Goal: Task Accomplishment & Management: Manage account settings

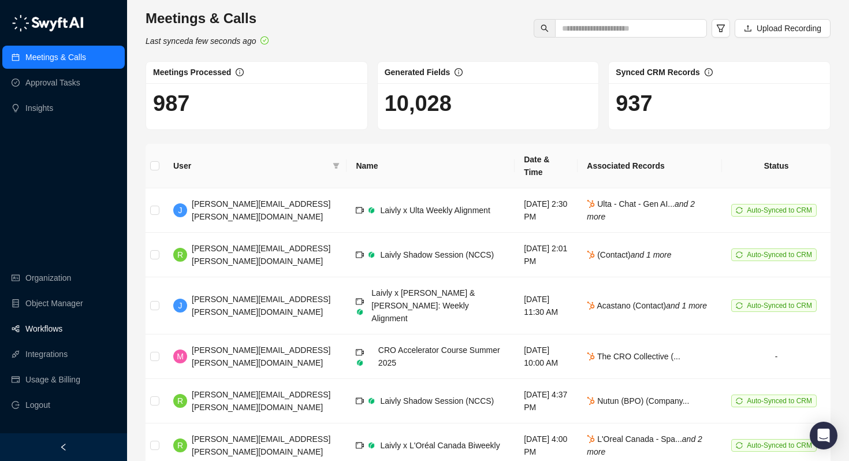
click at [62, 325] on link "Workflows" at bounding box center [43, 328] width 37 height 23
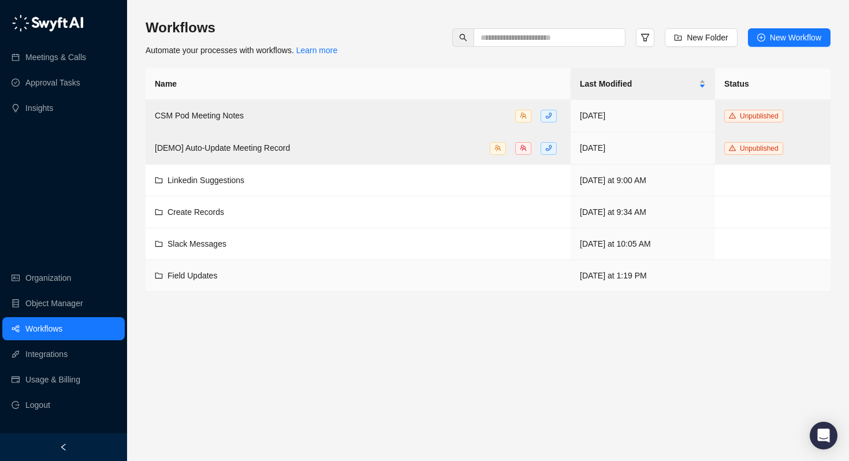
click at [202, 282] on td "Field Updates" at bounding box center [358, 276] width 425 height 32
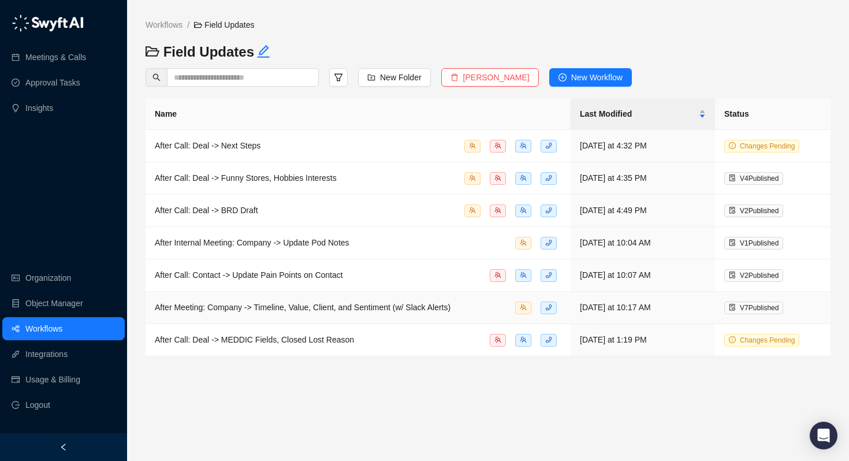
click at [316, 309] on span "After Meeting: Company -> Timeline, Value, Client, and Sentiment (w/ Slack Aler…" at bounding box center [303, 307] width 296 height 9
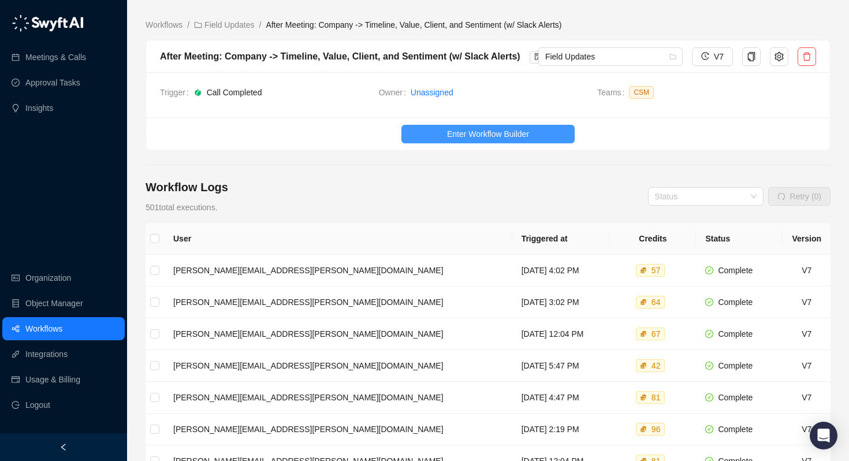
click at [475, 129] on span "Enter Workflow Builder" at bounding box center [488, 134] width 82 height 13
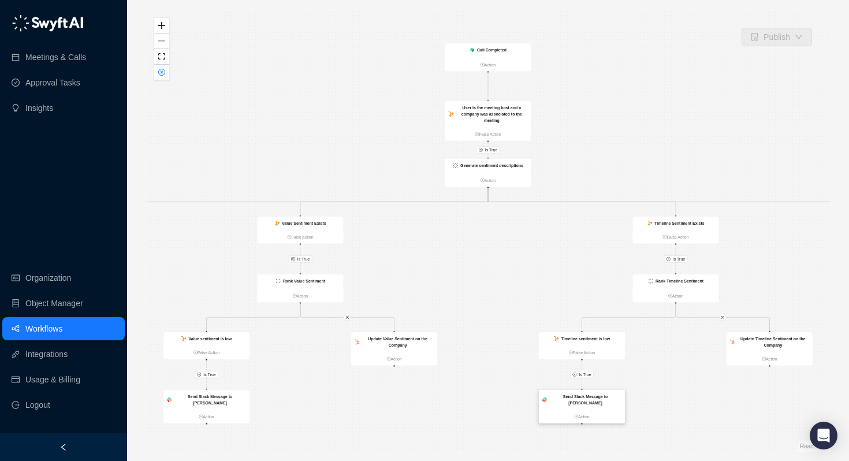
click at [581, 397] on strong "Send Slack Message to [PERSON_NAME]" at bounding box center [585, 399] width 44 height 11
click at [409, 345] on div "Update Value Sentiment on the Company" at bounding box center [397, 341] width 72 height 13
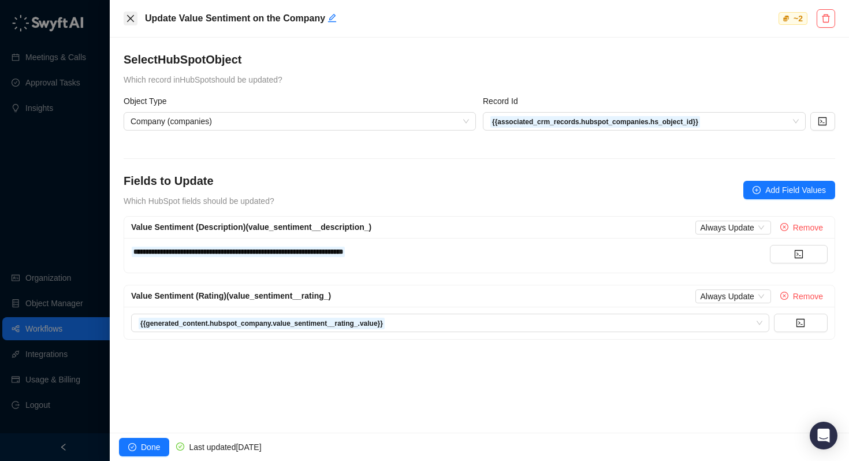
click at [129, 20] on icon "close" at bounding box center [130, 18] width 9 height 9
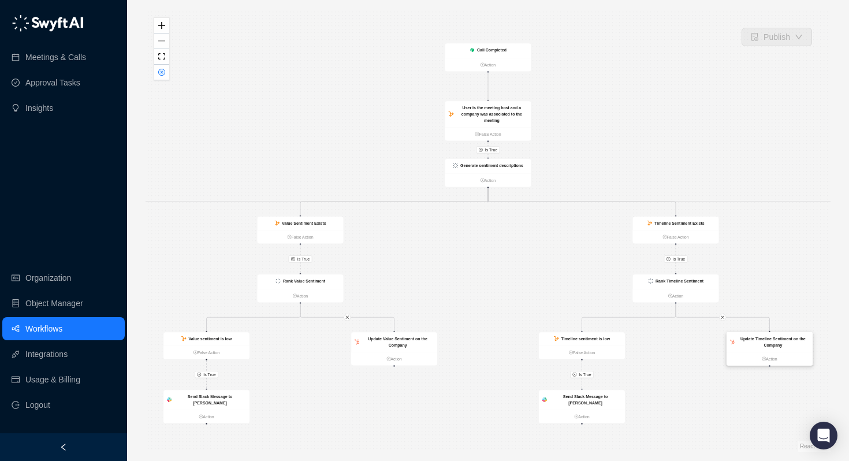
click at [771, 344] on strong "Update Timeline Sentiment on the Company" at bounding box center [772, 342] width 65 height 11
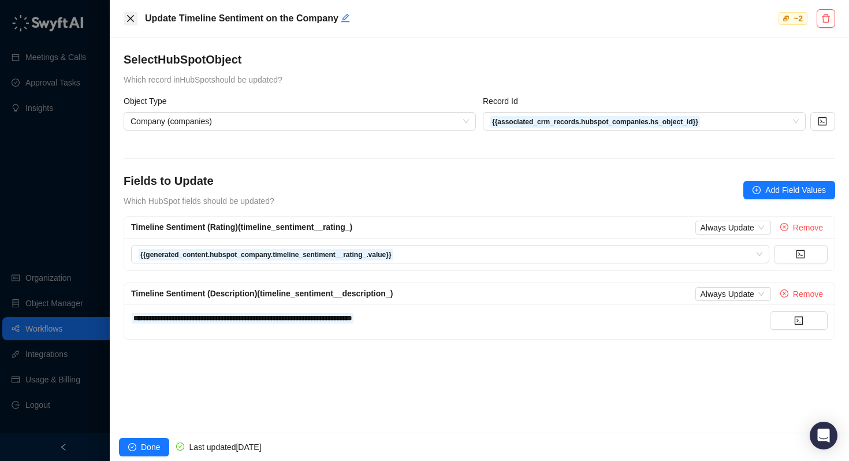
click at [125, 17] on button "Close" at bounding box center [131, 19] width 14 height 14
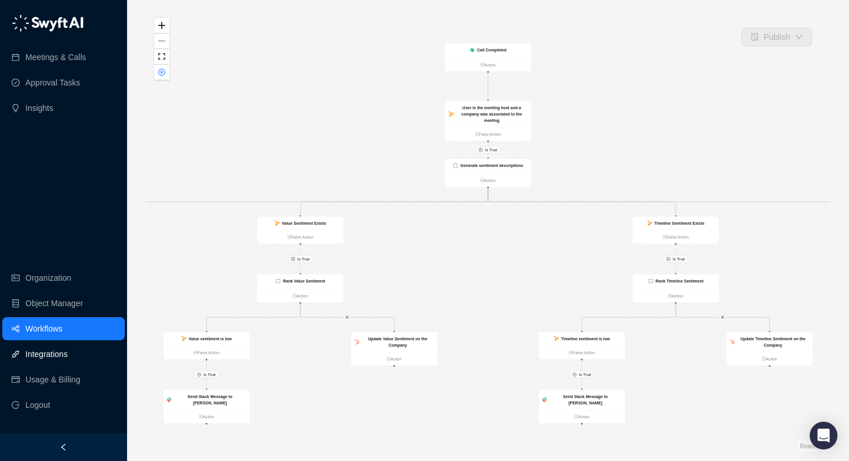
click at [48, 342] on link "Integrations" at bounding box center [46, 353] width 42 height 23
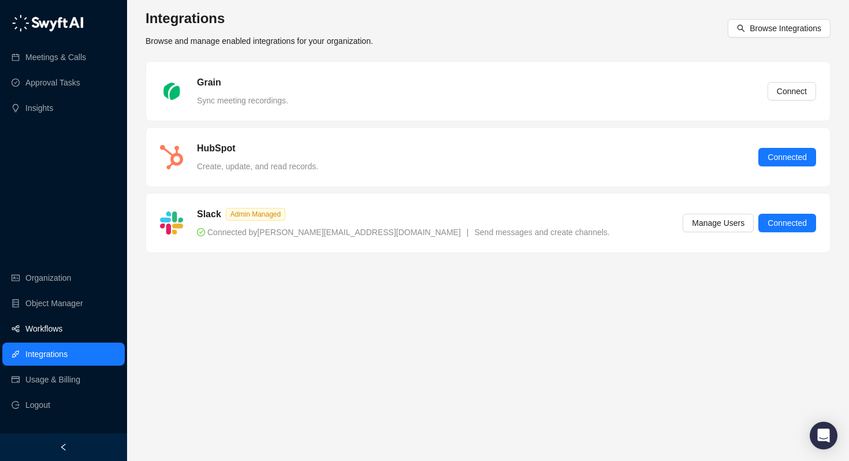
click at [49, 338] on link "Workflows" at bounding box center [43, 328] width 37 height 23
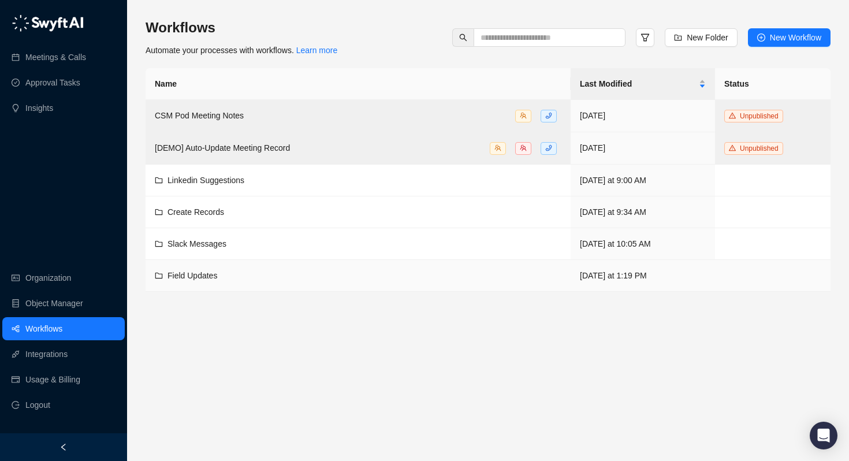
click at [208, 273] on span "Field Updates" at bounding box center [192, 275] width 50 height 9
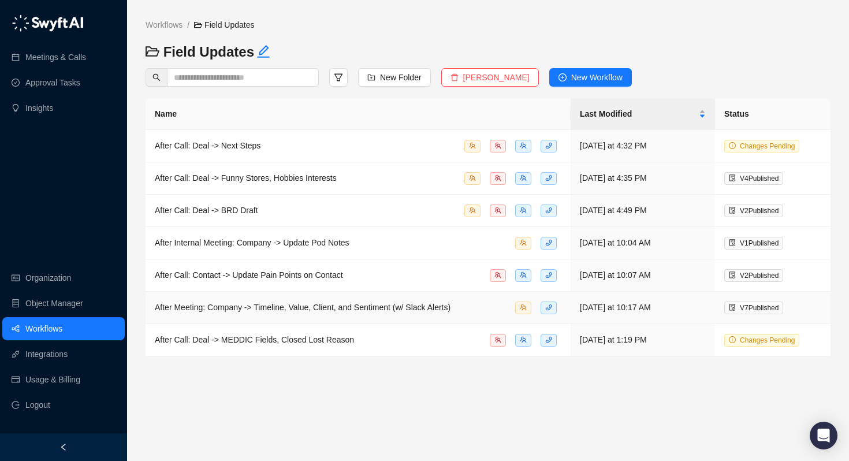
click at [277, 305] on span "After Meeting: Company -> Timeline, Value, Client, and Sentiment (w/ Slack Aler…" at bounding box center [303, 307] width 296 height 9
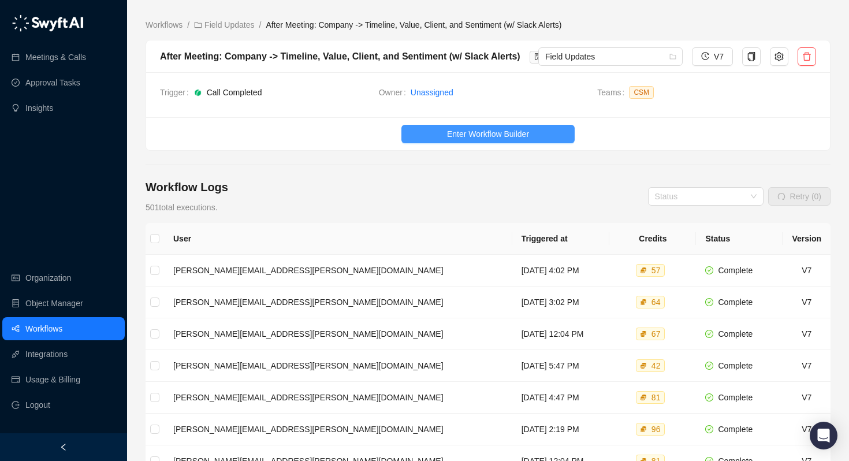
click at [447, 132] on span "Enter Workflow Builder" at bounding box center [488, 134] width 82 height 13
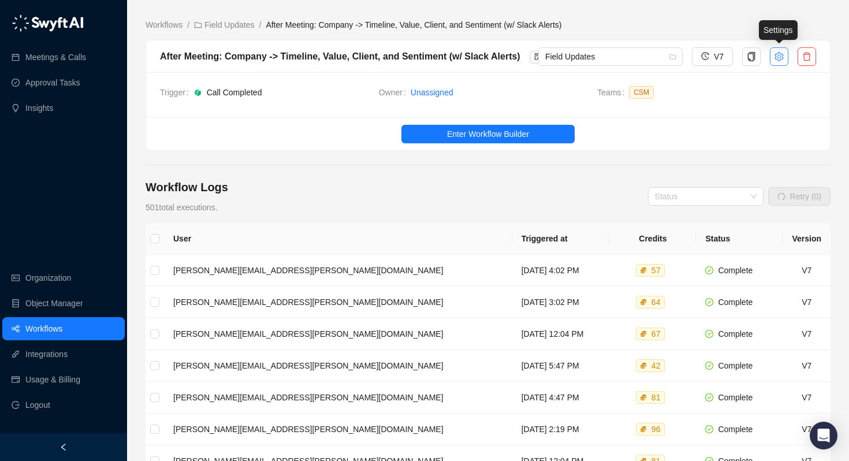
click at [778, 55] on icon "setting" at bounding box center [778, 56] width 9 height 9
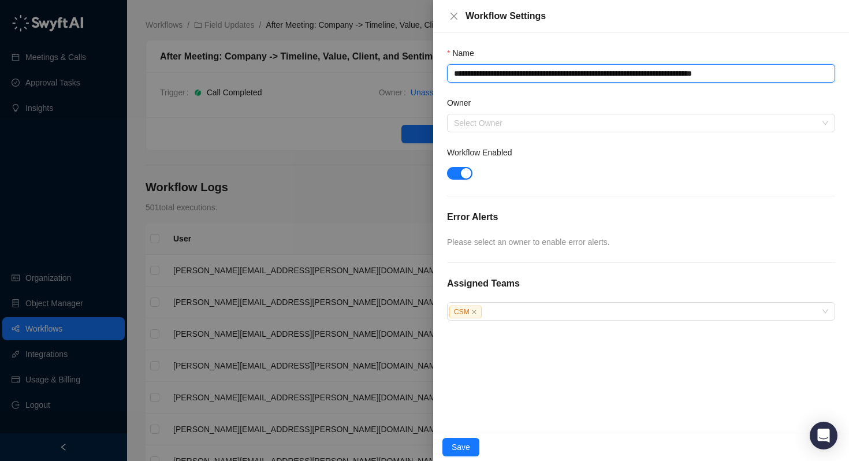
click at [601, 73] on textarea "**********" at bounding box center [641, 73] width 388 height 18
drag, startPoint x: 659, startPoint y: 74, endPoint x: 558, endPoint y: 74, distance: 100.5
click at [558, 74] on textarea "**********" at bounding box center [641, 73] width 388 height 18
type textarea "**********"
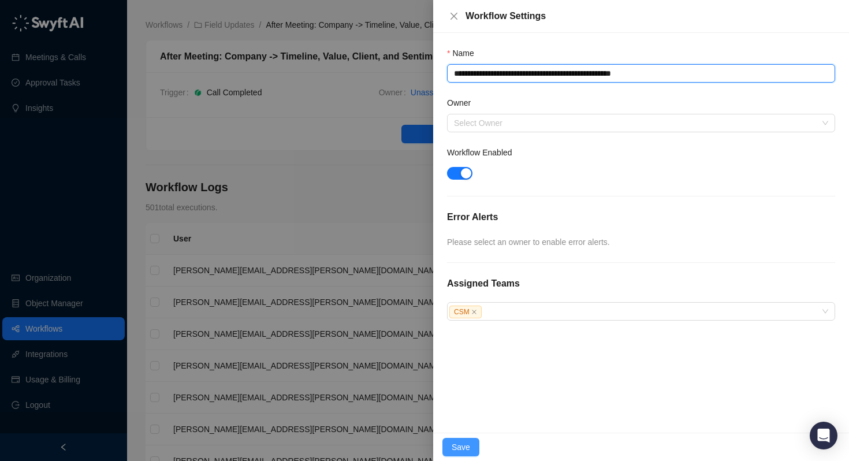
type textarea "**********"
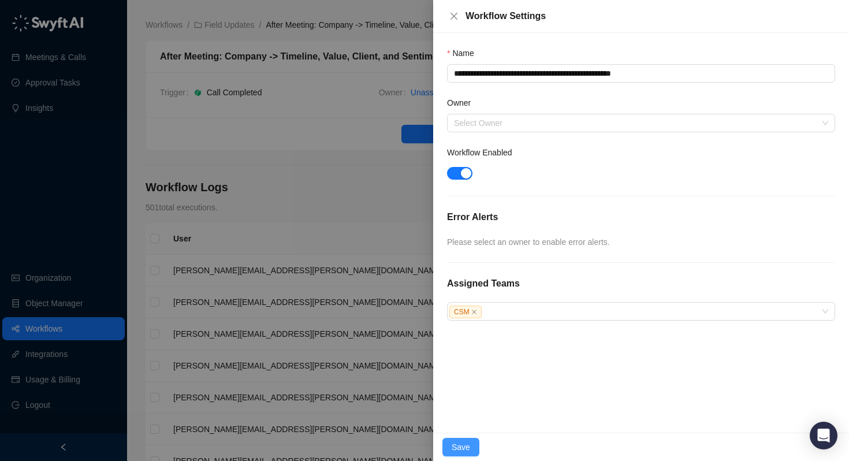
click at [458, 449] on span "Save" at bounding box center [461, 447] width 18 height 13
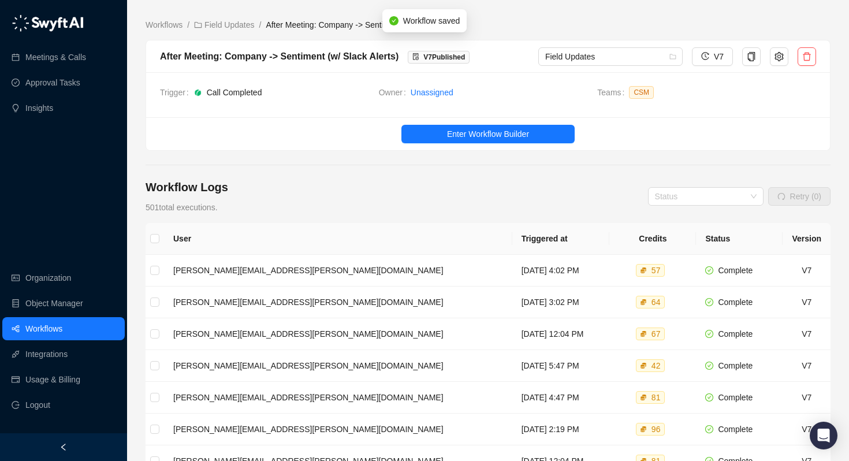
click at [62, 333] on link "Workflows" at bounding box center [43, 328] width 37 height 23
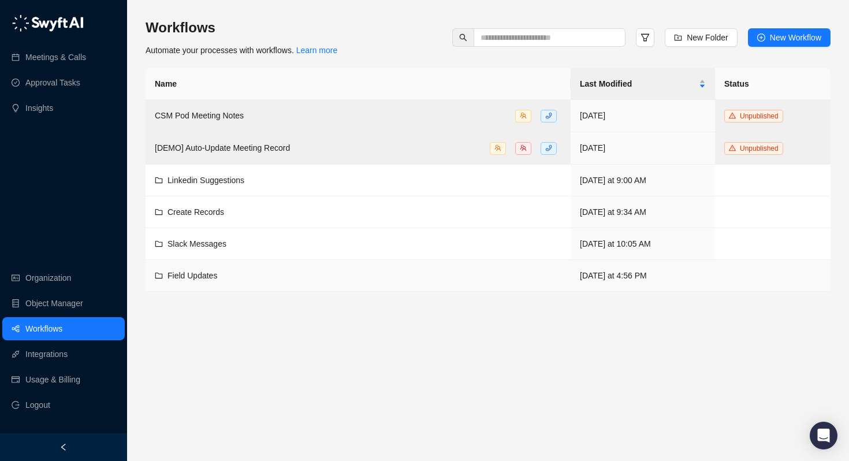
click at [199, 279] on span "Field Updates" at bounding box center [192, 275] width 50 height 9
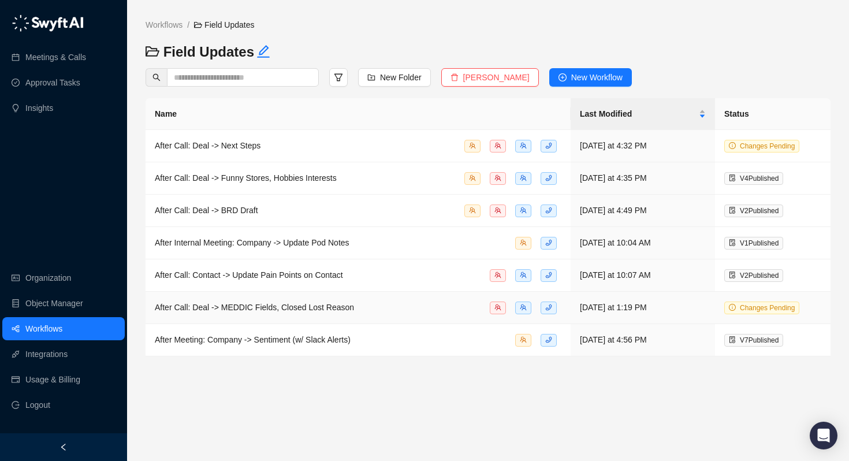
click at [238, 311] on div "After Call: Deal -> MEDDIC Fields, Closed Lost Reason" at bounding box center [254, 307] width 199 height 13
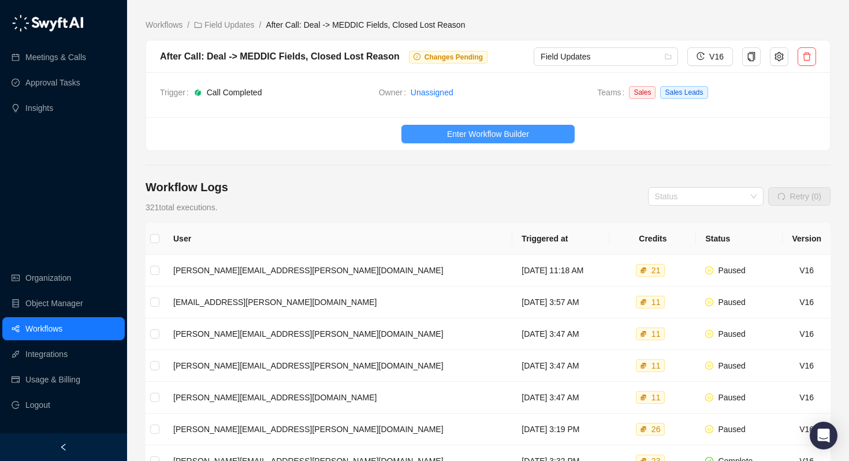
click at [461, 129] on span "Enter Workflow Builder" at bounding box center [488, 134] width 82 height 13
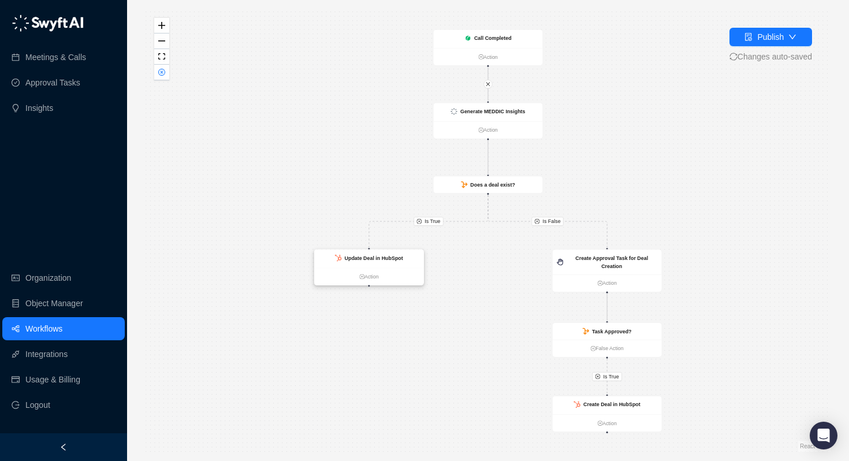
click at [380, 263] on div "Update Deal in HubSpot" at bounding box center [368, 258] width 109 height 18
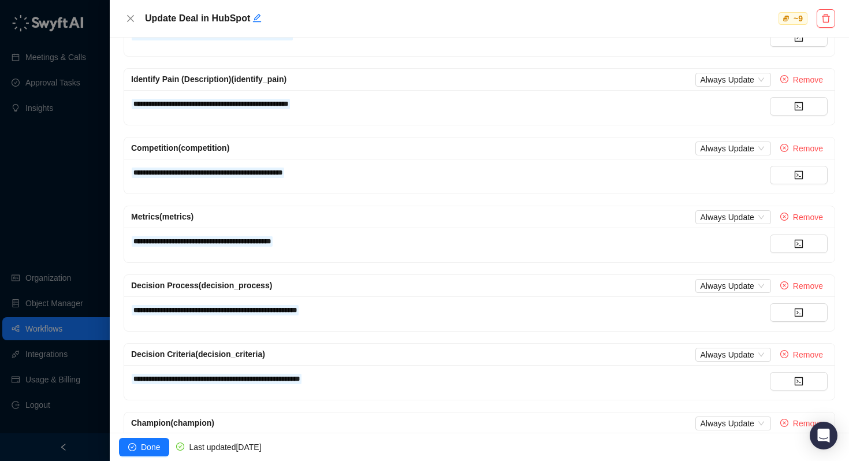
scroll to position [416, 0]
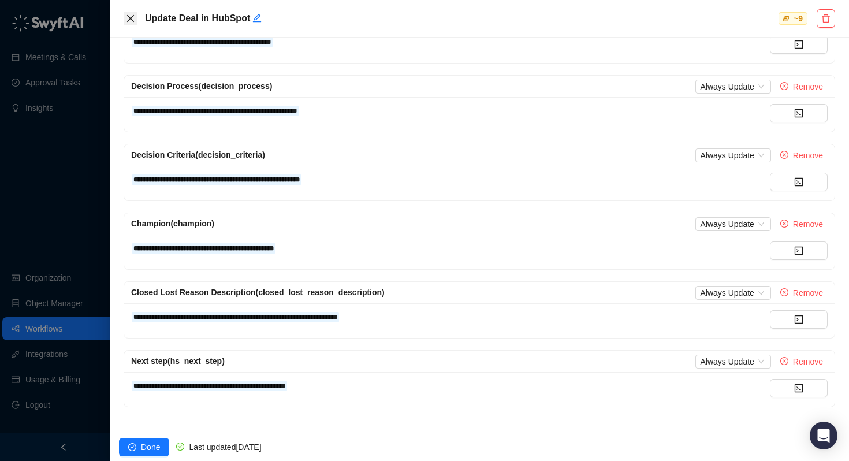
click at [130, 19] on icon "close" at bounding box center [130, 18] width 9 height 9
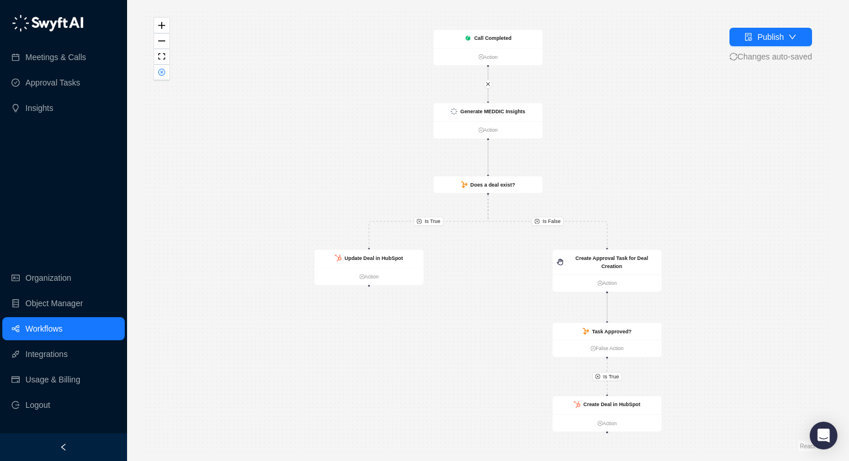
click at [62, 326] on link "Workflows" at bounding box center [43, 328] width 37 height 23
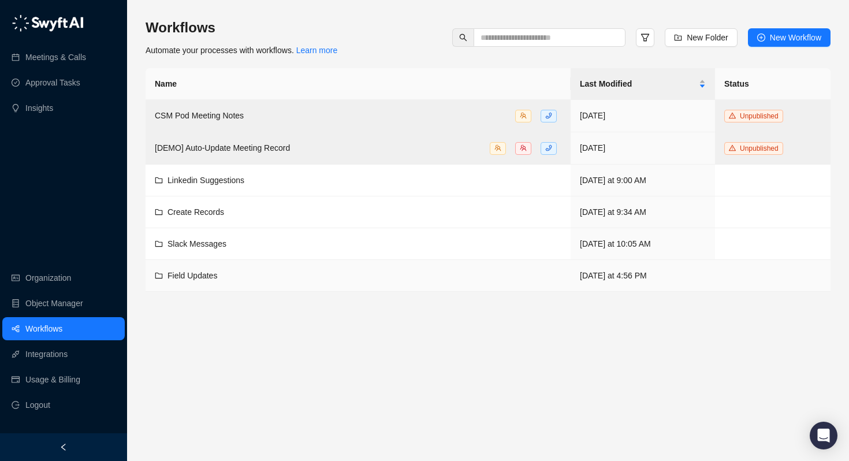
click at [173, 272] on span "Field Updates" at bounding box center [192, 275] width 50 height 9
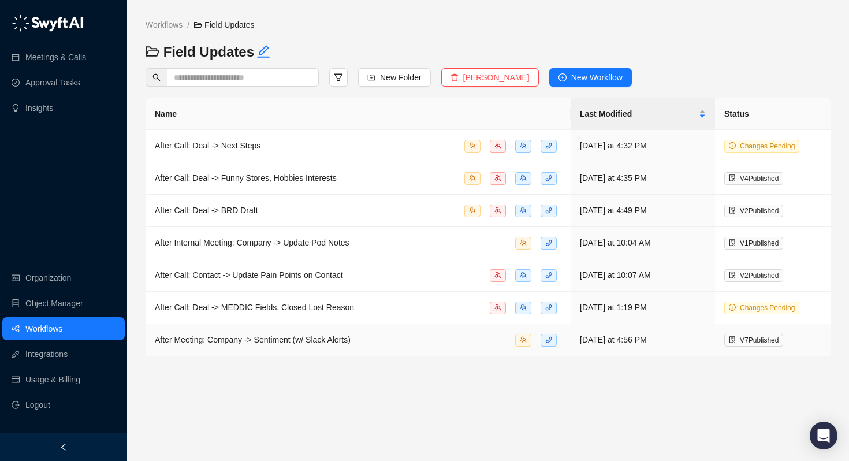
click at [266, 336] on span "After Meeting: Company -> Sentiment (w/ Slack Alerts)" at bounding box center [253, 339] width 196 height 9
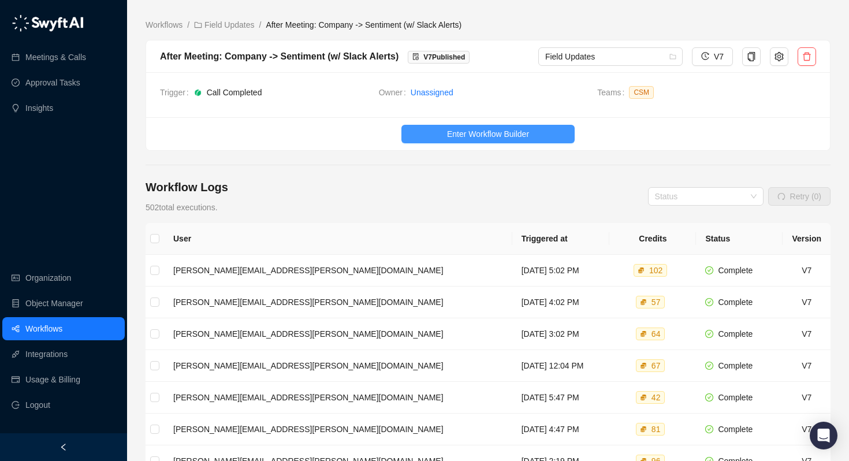
click at [473, 129] on span "Enter Workflow Builder" at bounding box center [488, 134] width 82 height 13
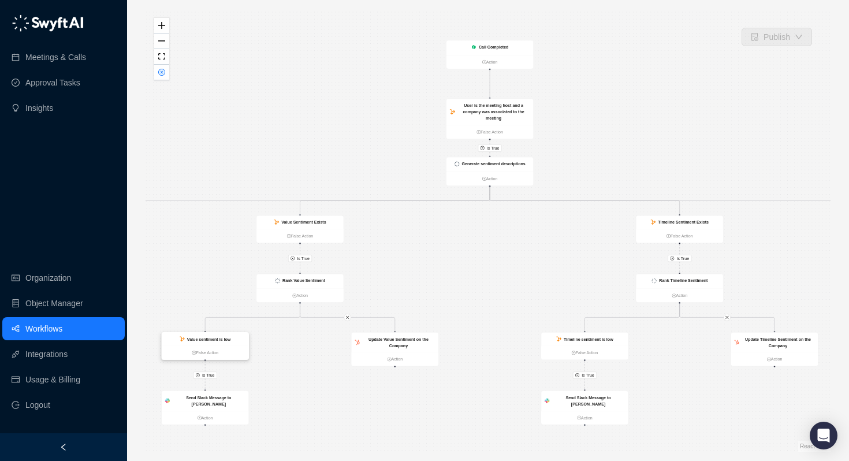
click at [204, 342] on div "Value sentiment is low" at bounding box center [205, 338] width 87 height 13
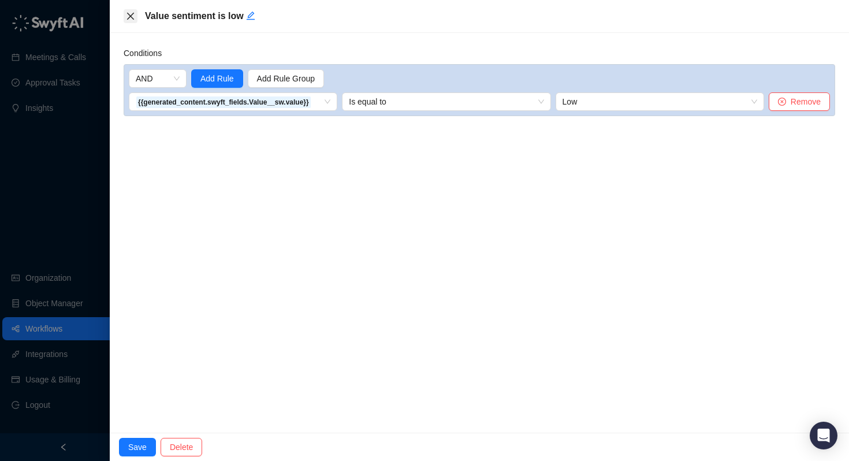
click at [131, 18] on icon "close" at bounding box center [130, 16] width 9 height 9
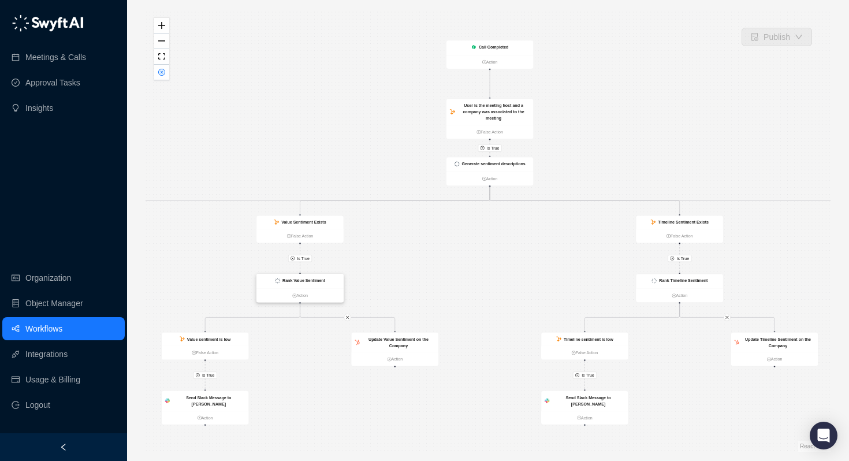
click at [291, 279] on strong "Rank Value Sentiment" at bounding box center [303, 280] width 43 height 5
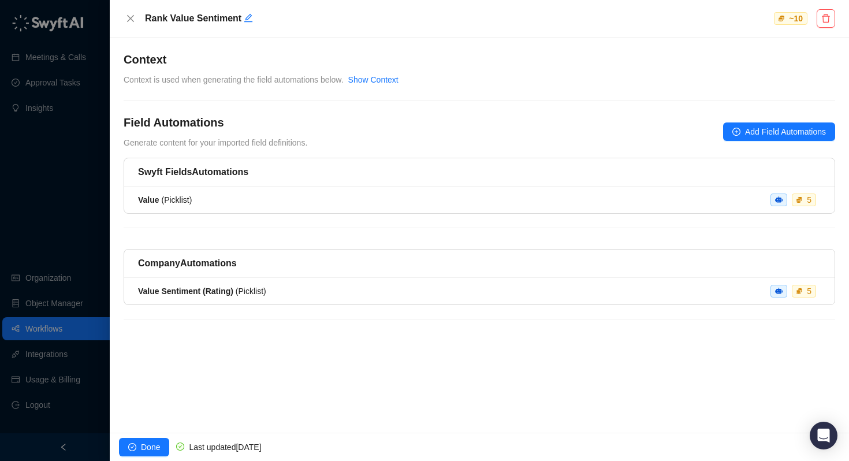
click at [75, 135] on div at bounding box center [424, 230] width 849 height 461
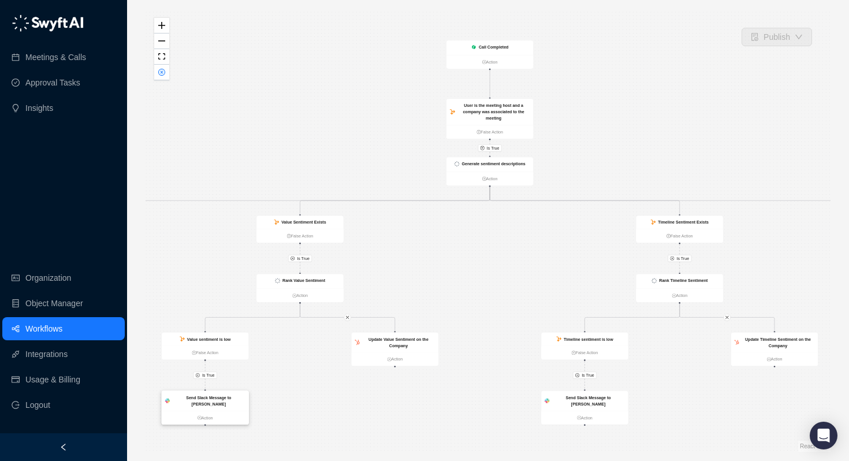
click at [211, 397] on strong "Send Slack Message to [PERSON_NAME]" at bounding box center [208, 400] width 45 height 11
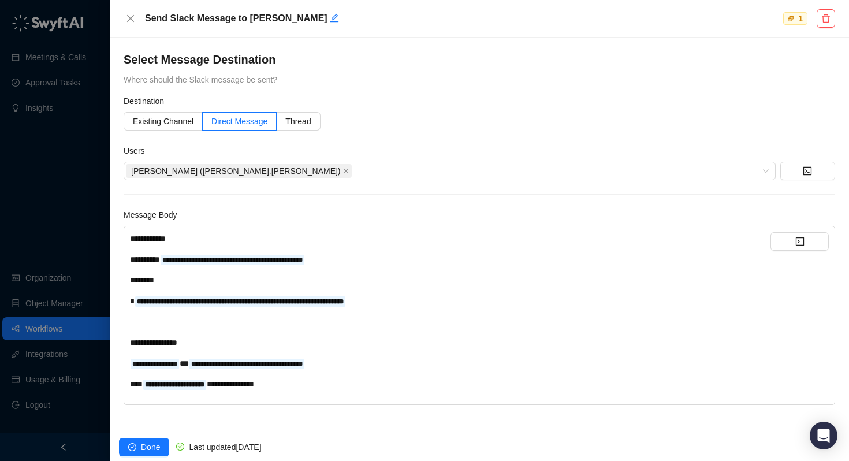
click at [87, 260] on div at bounding box center [424, 230] width 849 height 461
